Goal: Navigation & Orientation: Go to known website

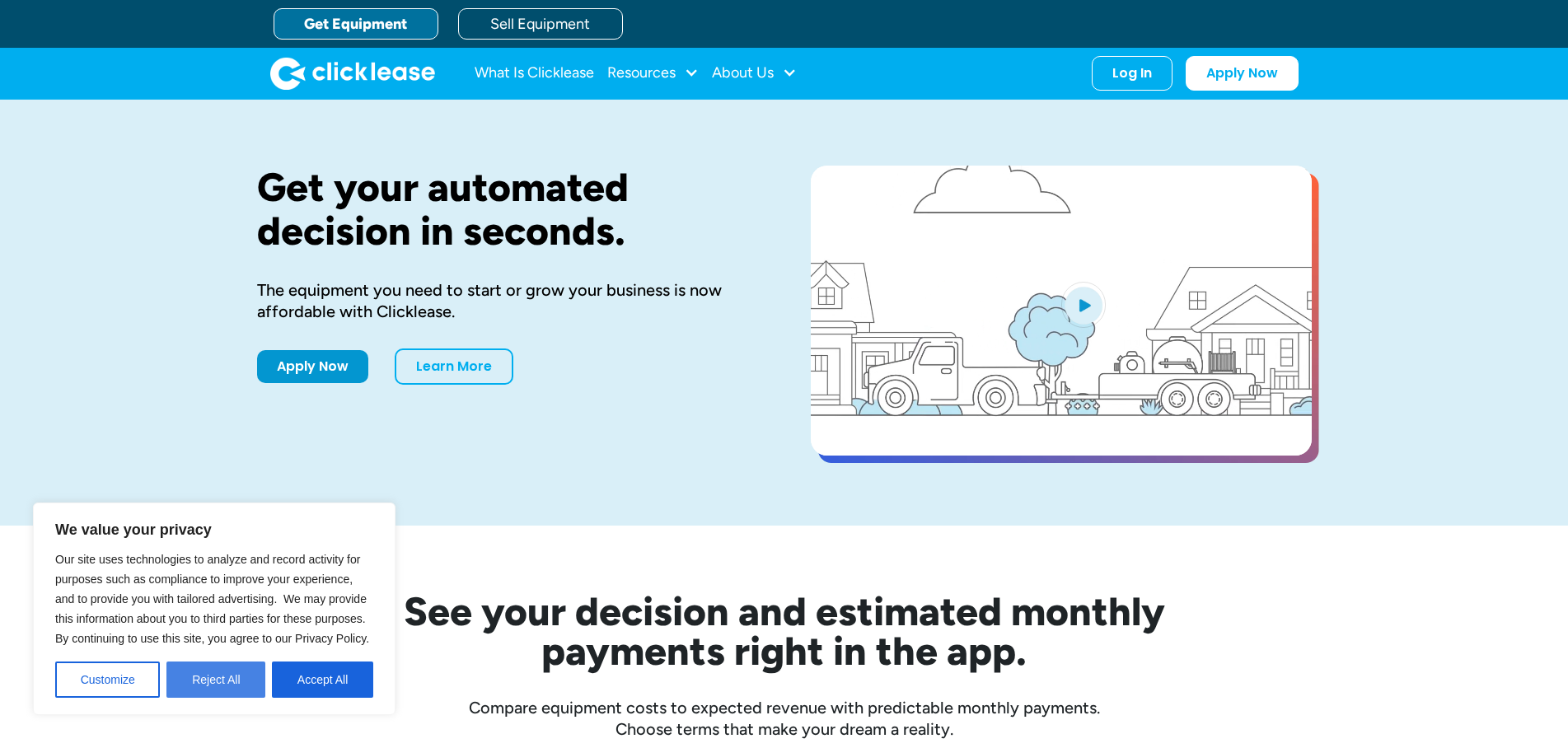
click at [200, 682] on button "Reject All" at bounding box center [215, 680] width 99 height 36
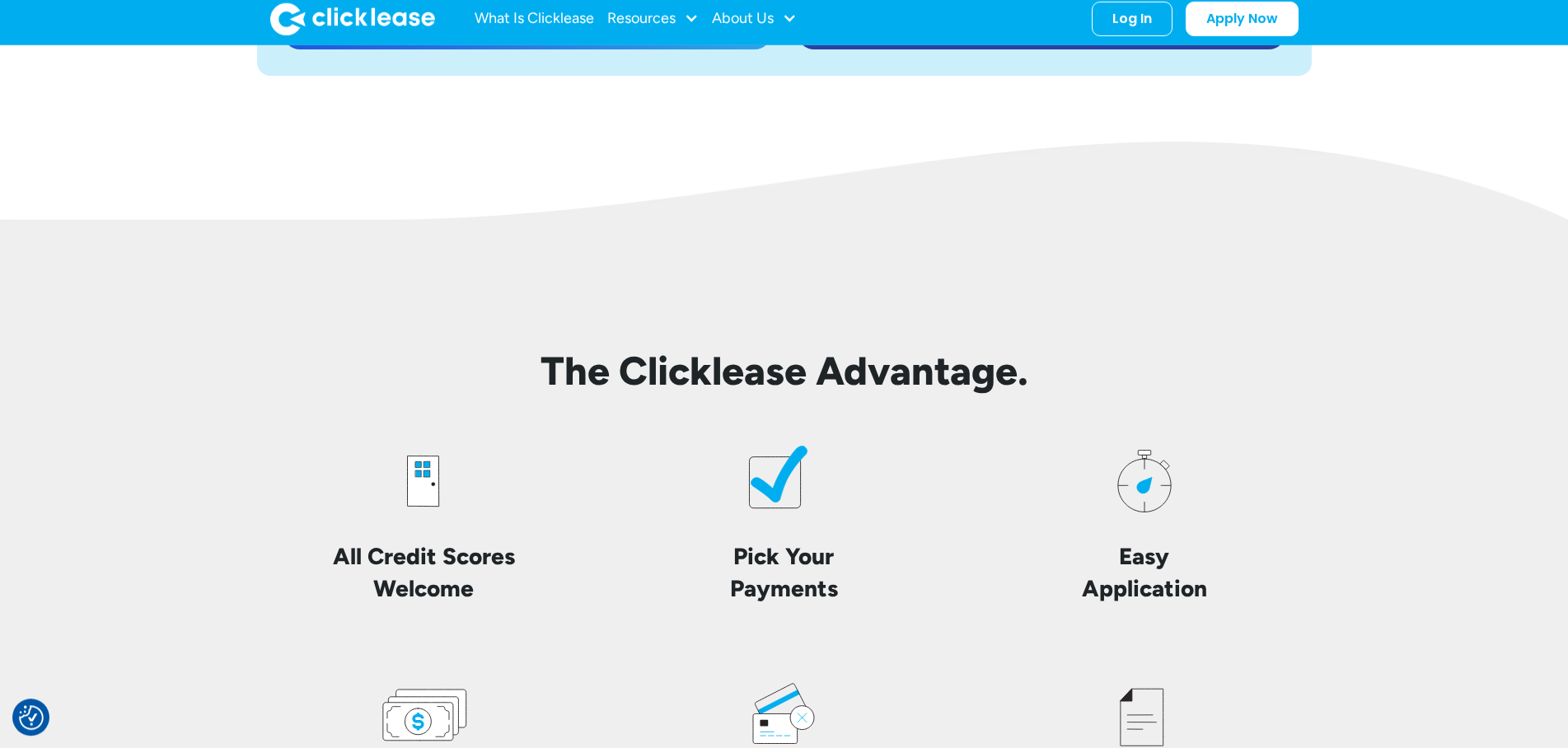
scroll to position [3865, 0]
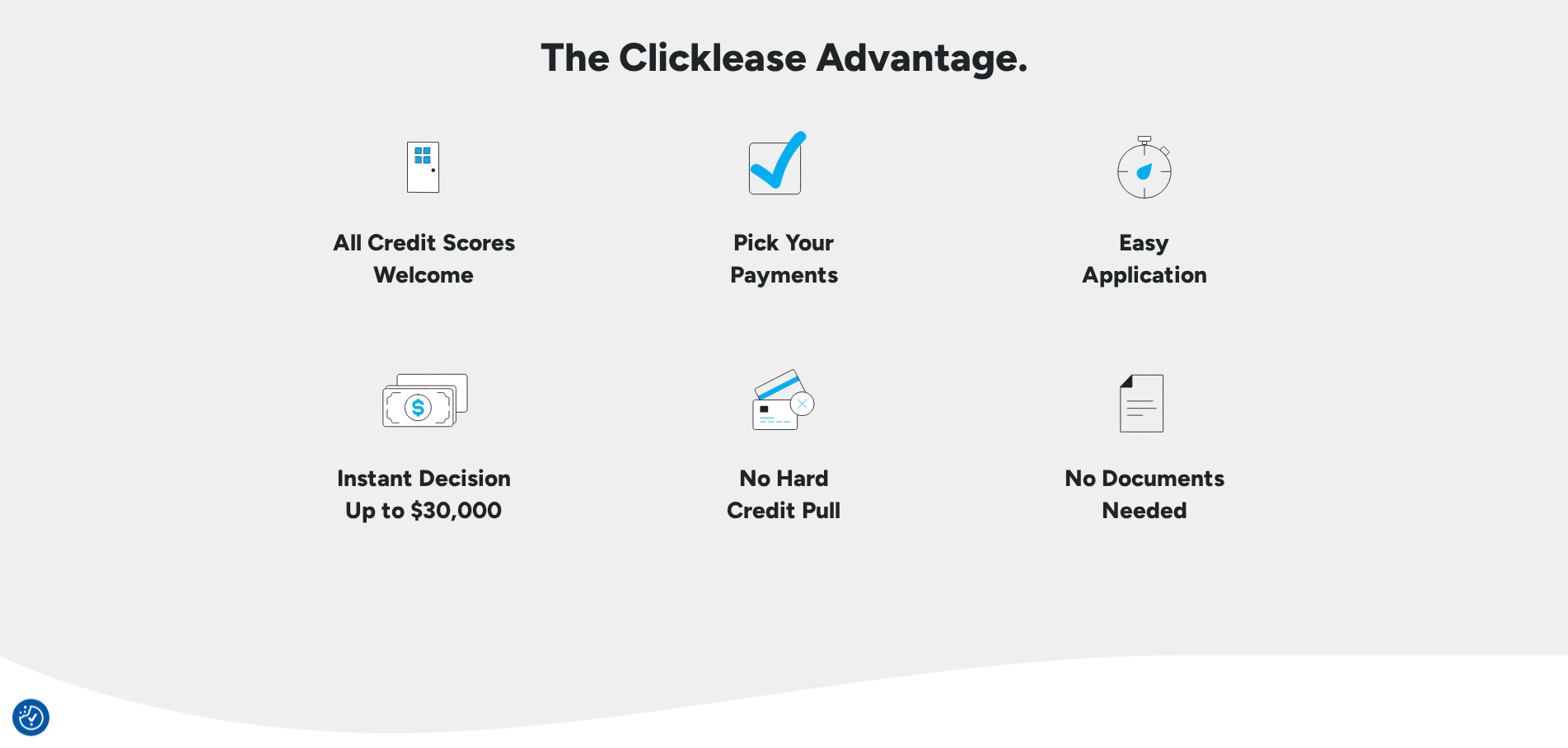
click at [774, 158] on icon at bounding box center [775, 168] width 51 height 51
click at [800, 244] on h4 "Pick Your Payments" at bounding box center [784, 259] width 108 height 65
click at [775, 189] on icon at bounding box center [775, 168] width 51 height 51
click at [775, 188] on g at bounding box center [1017, 4] width 536 height 379
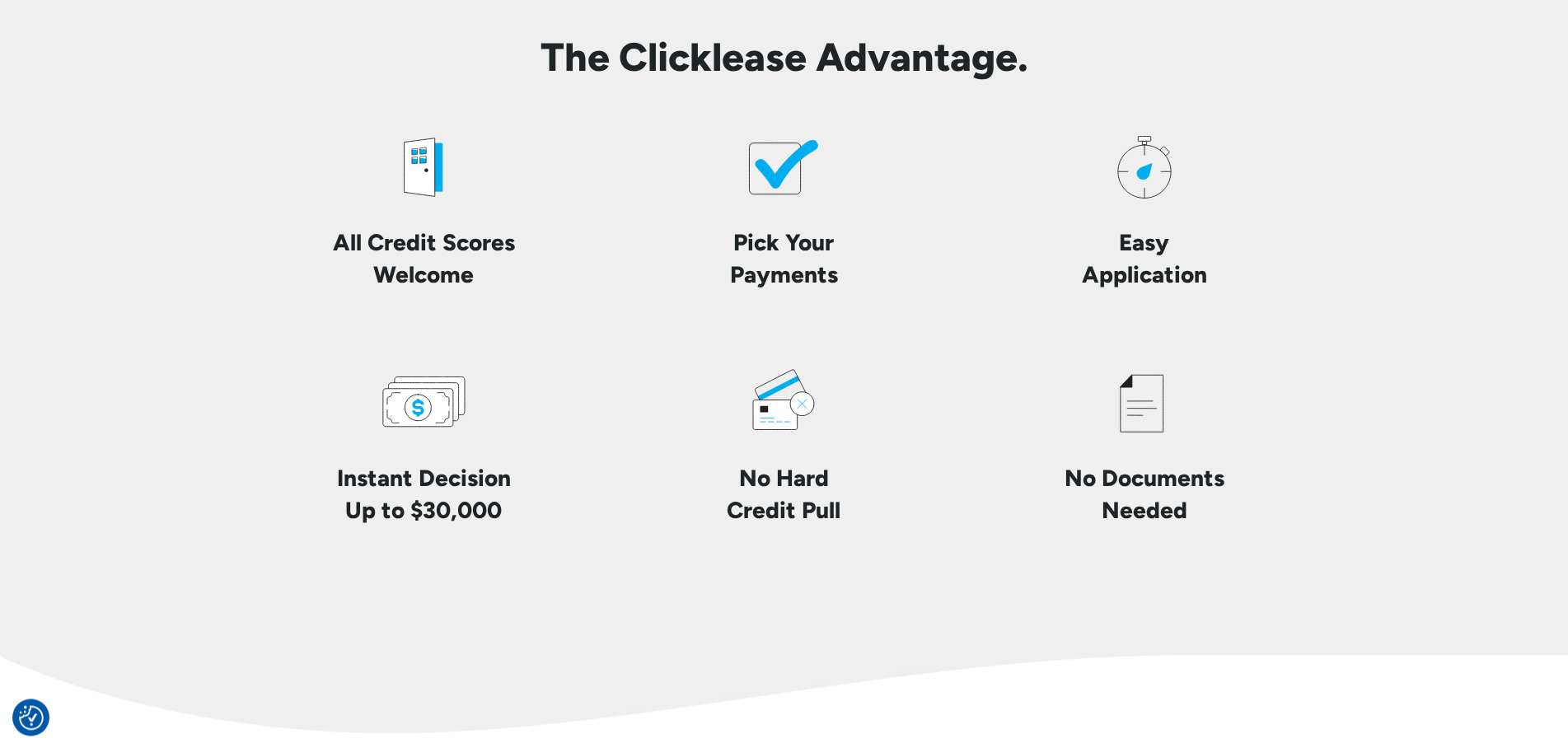
click at [775, 188] on icon at bounding box center [787, 163] width 63 height 48
click at [775, 188] on icon at bounding box center [782, 162] width 74 height 64
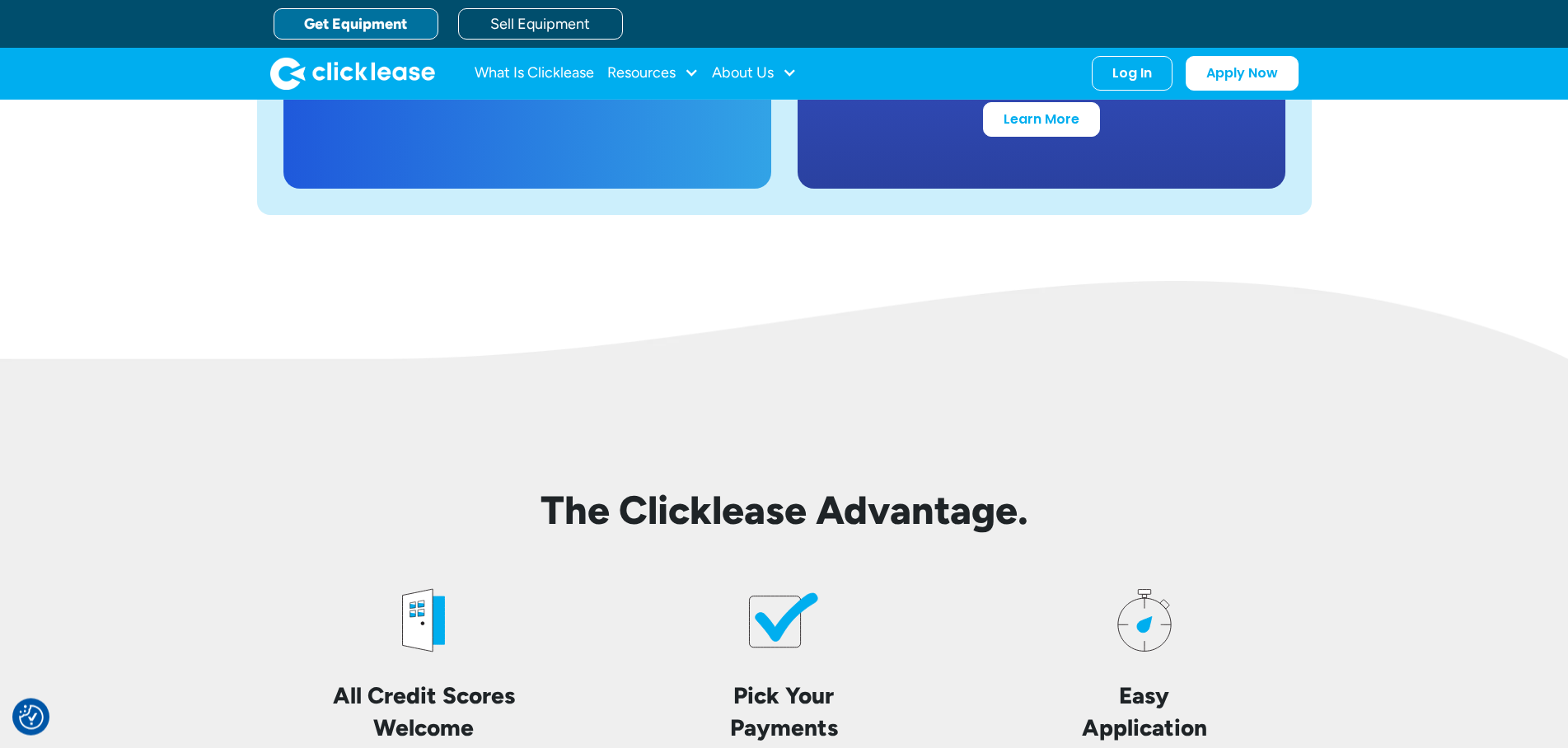
scroll to position [3374, 0]
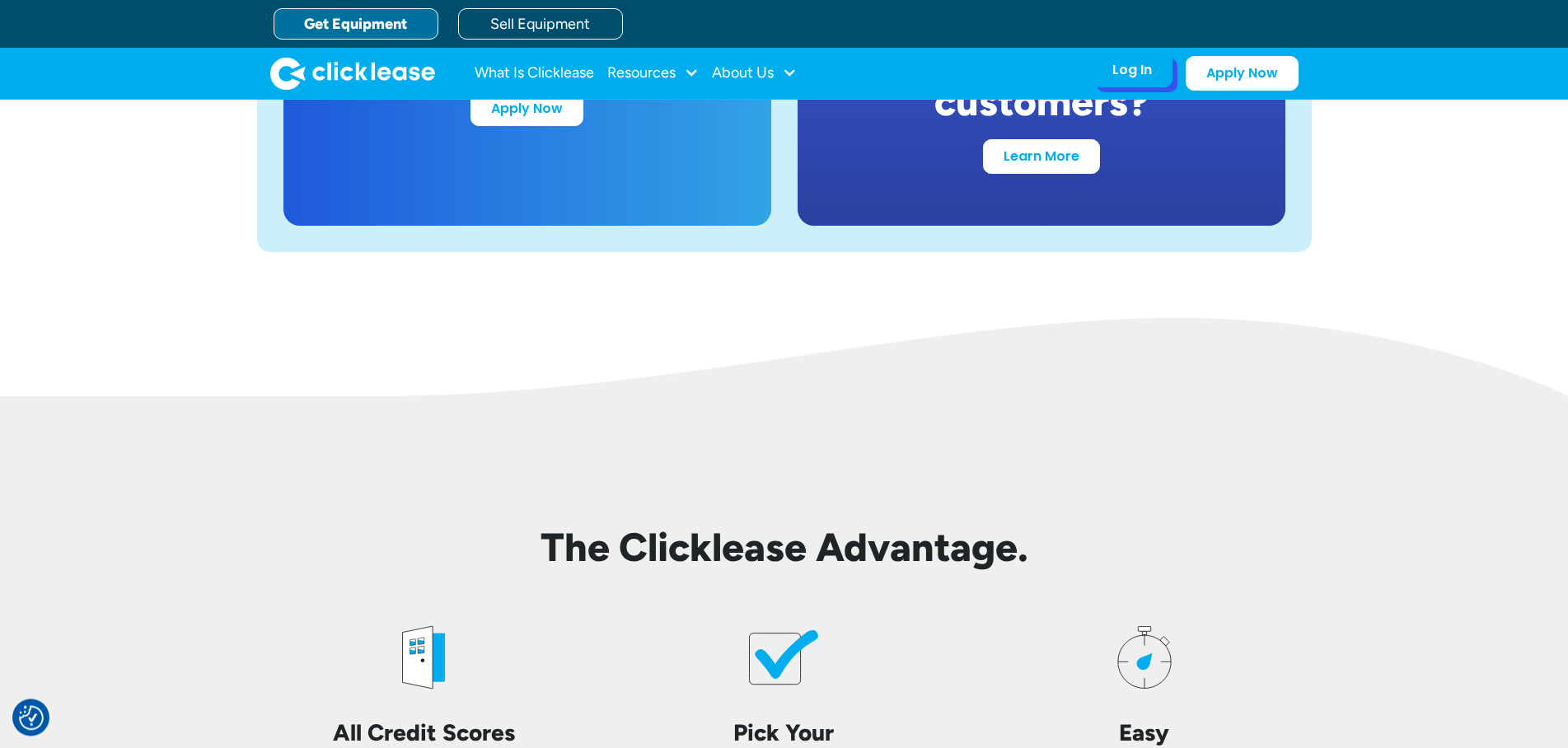
click at [1147, 77] on div "Log In" at bounding box center [1132, 70] width 39 height 16
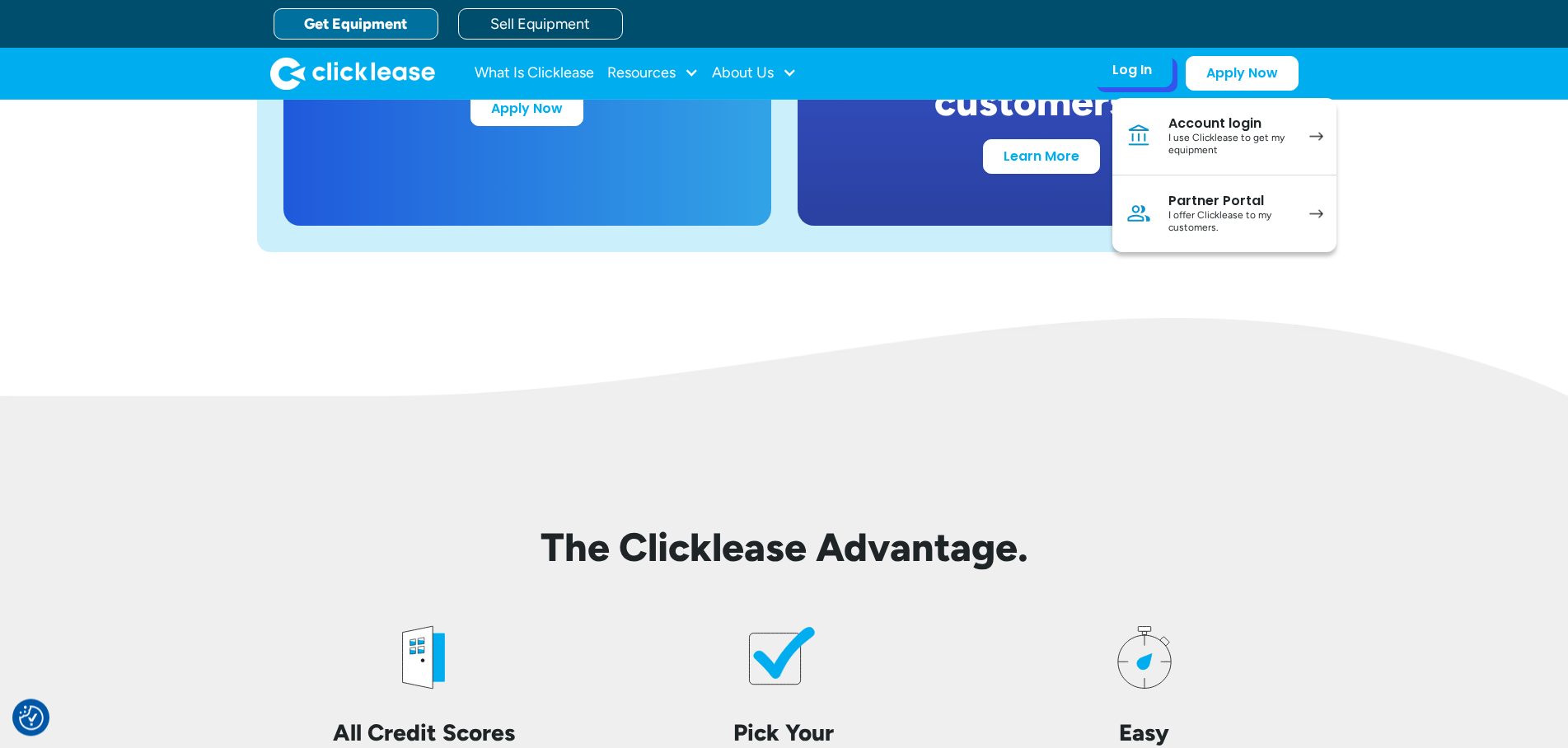
click at [1214, 126] on div "Account login" at bounding box center [1230, 123] width 125 height 16
